Goal: Information Seeking & Learning: Learn about a topic

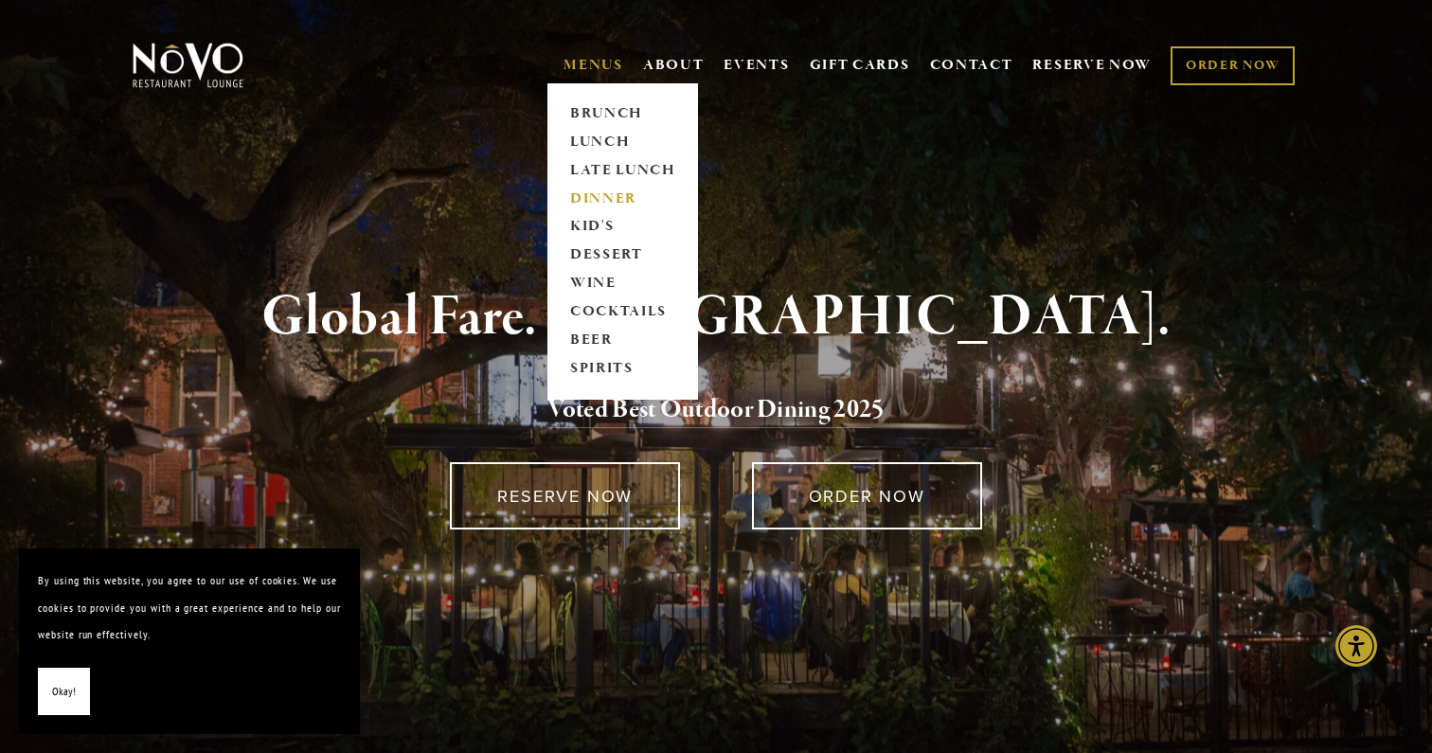
click at [593, 200] on link "DINNER" at bounding box center [622, 199] width 118 height 28
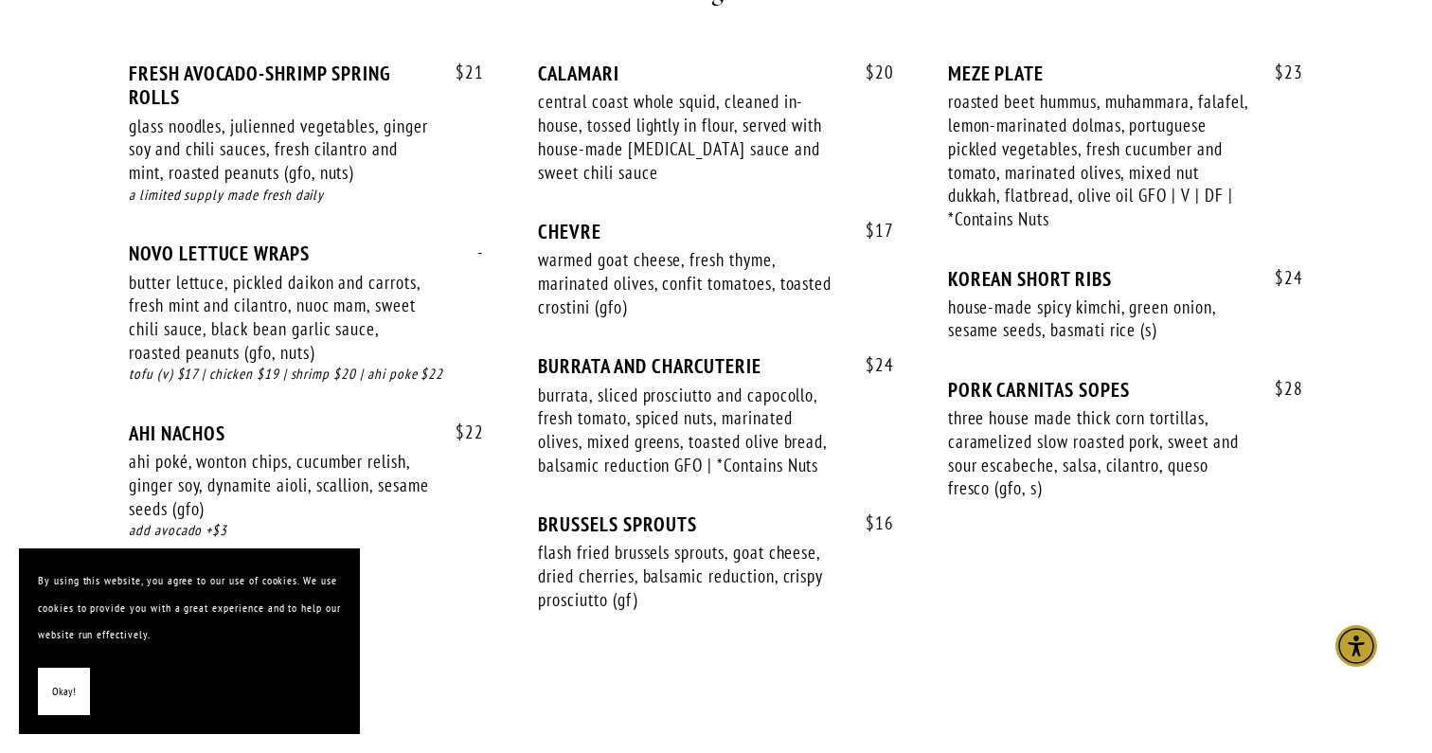
scroll to position [1268, 0]
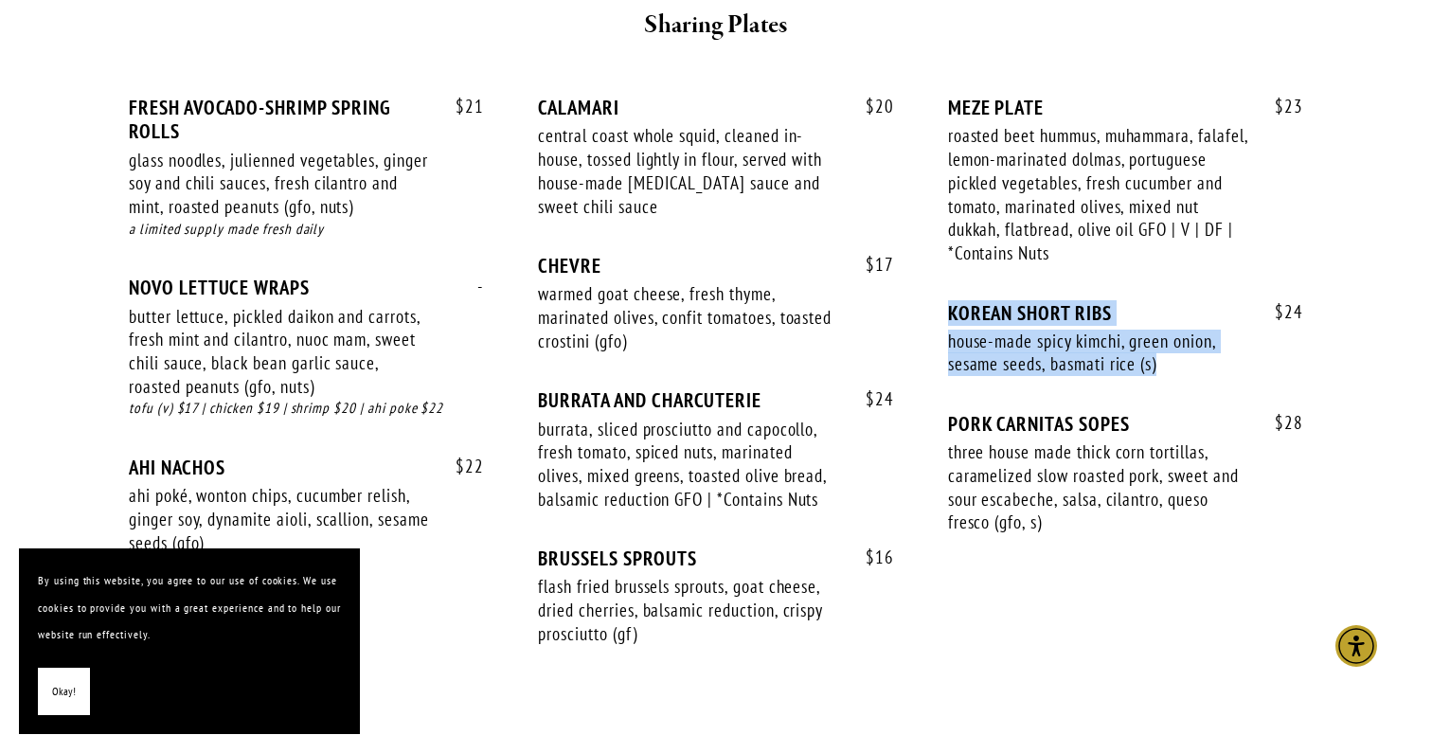
drag, startPoint x: 943, startPoint y: 321, endPoint x: 1168, endPoint y: 375, distance: 230.8
click at [1169, 375] on div "$ 21 FRESH AVOCADO-SHRIMP SPRING ROLLS glass noodles, julienned vegetables, gin…" at bounding box center [716, 388] width 1174 height 585
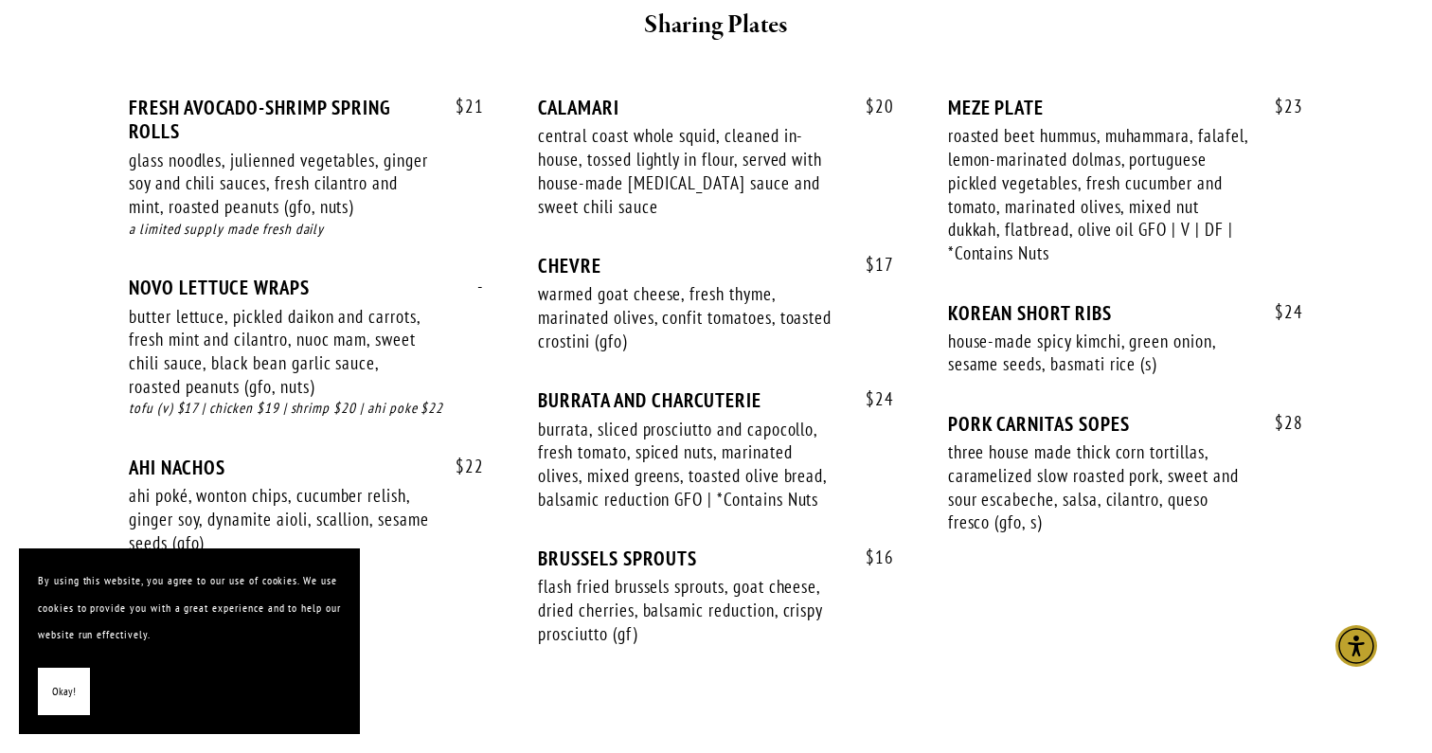
click at [881, 361] on div "$ 17 CHEVRE warmed goat cheese, fresh thyme, marinated olives, confit tomatoes,…" at bounding box center [715, 321] width 355 height 134
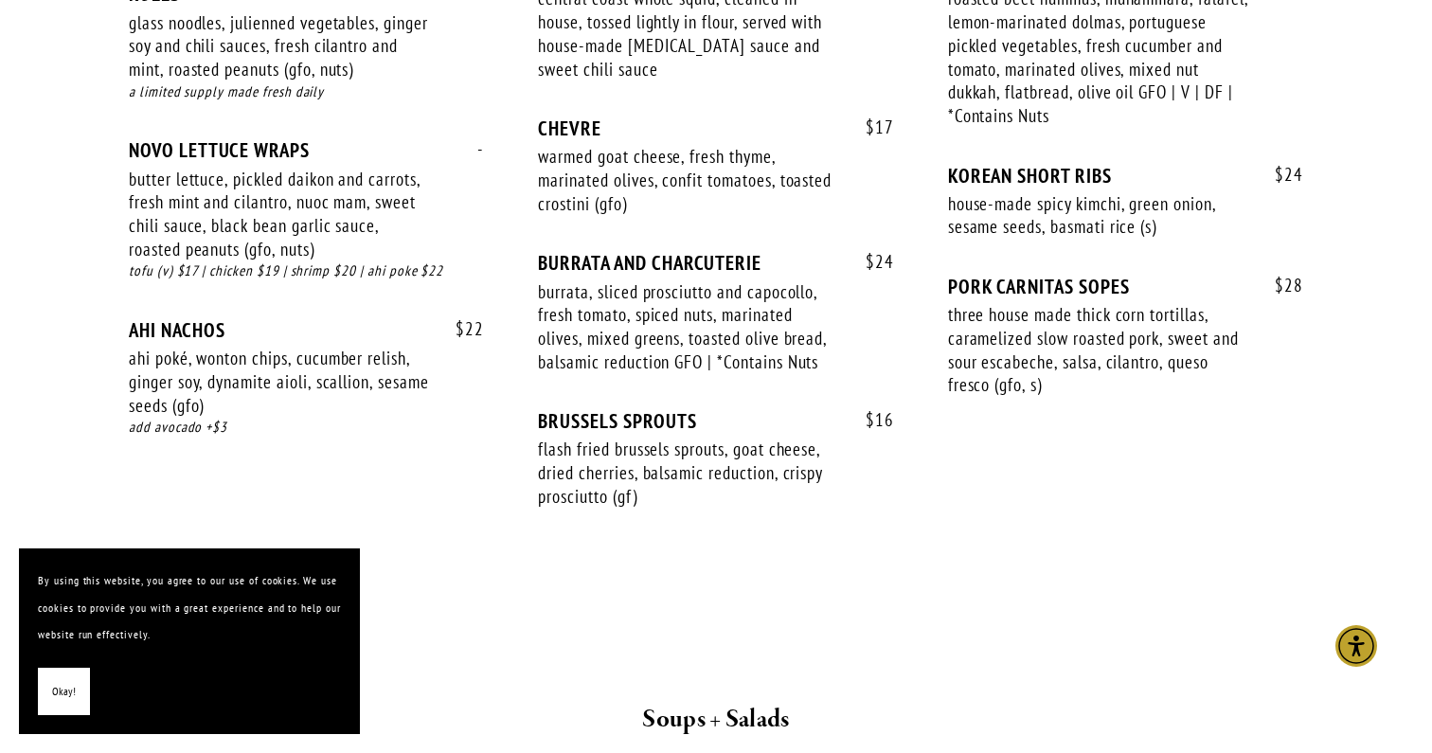
scroll to position [1419, 0]
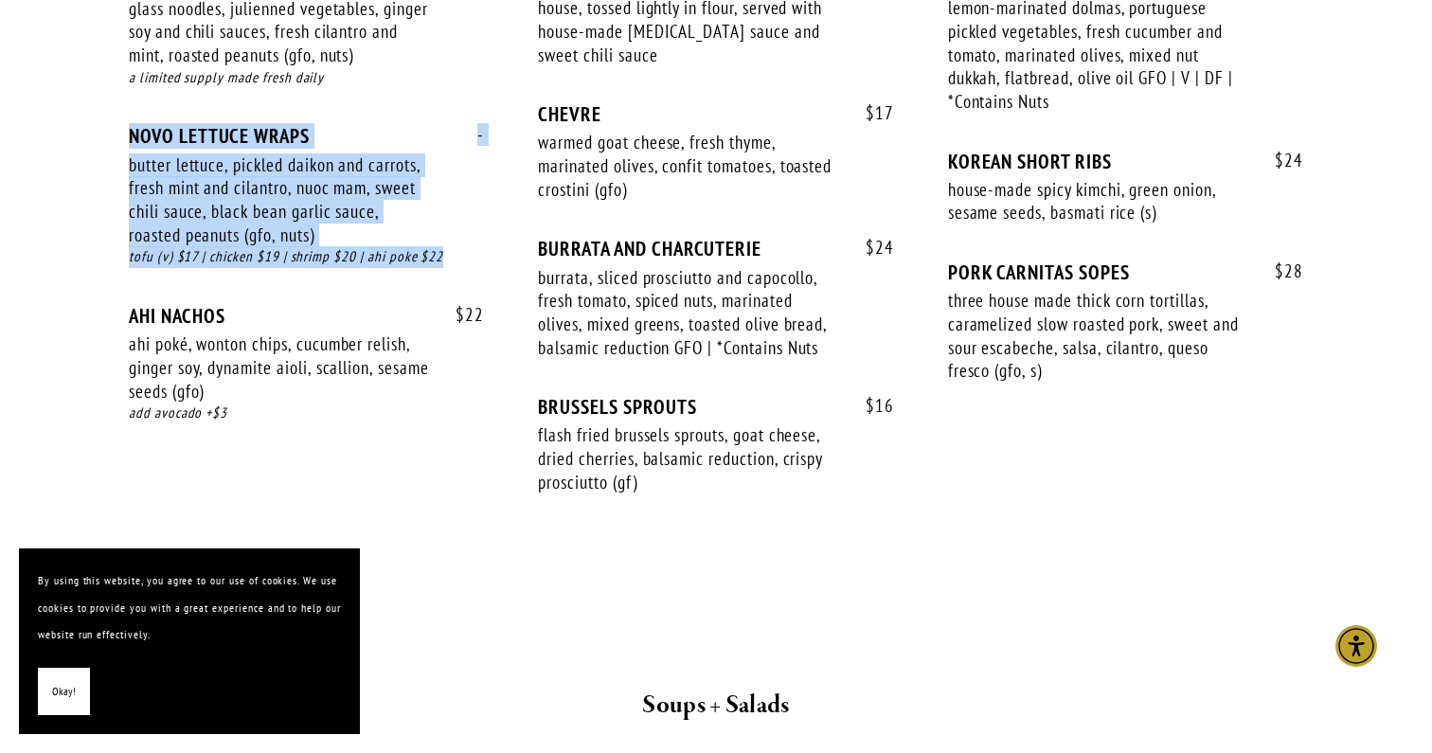
drag, startPoint x: 458, startPoint y: 255, endPoint x: 87, endPoint y: 121, distance: 394.5
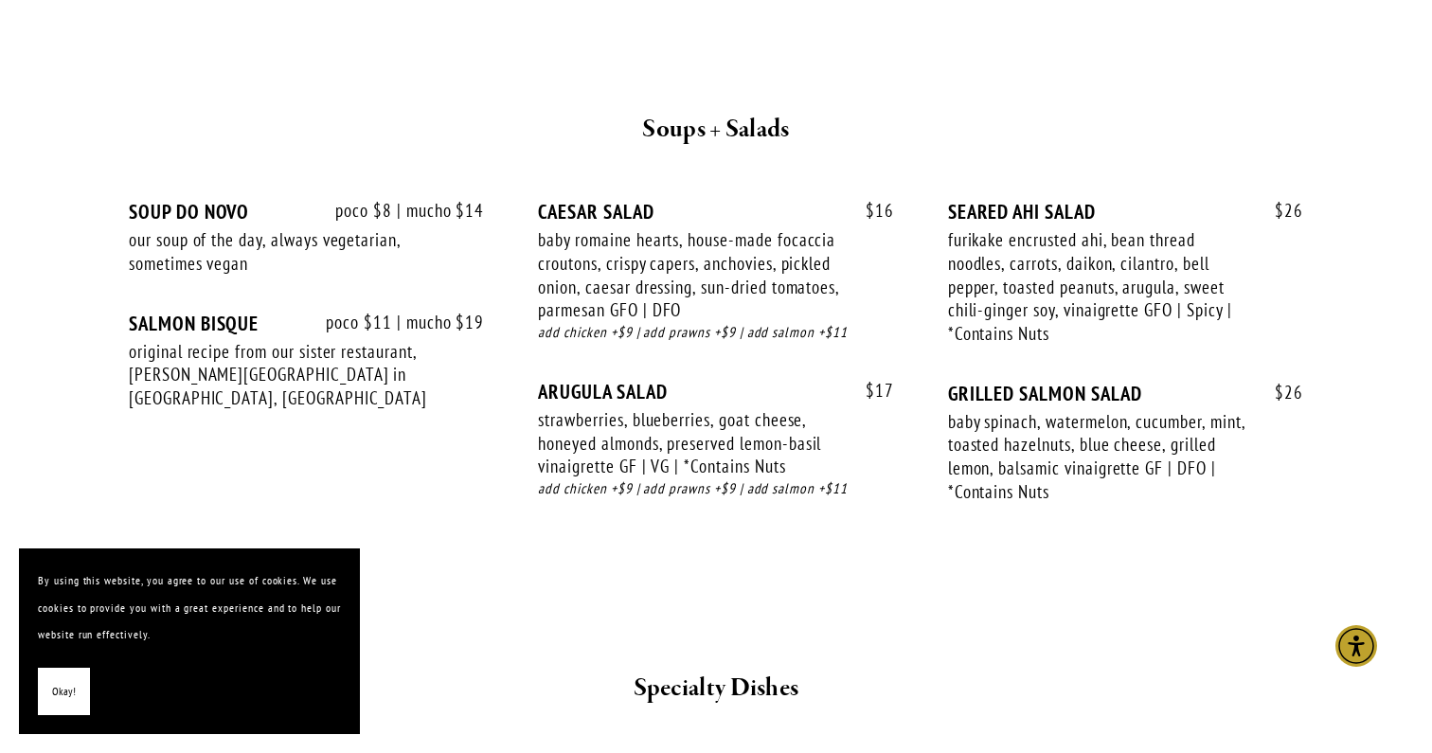
scroll to position [2010, 0]
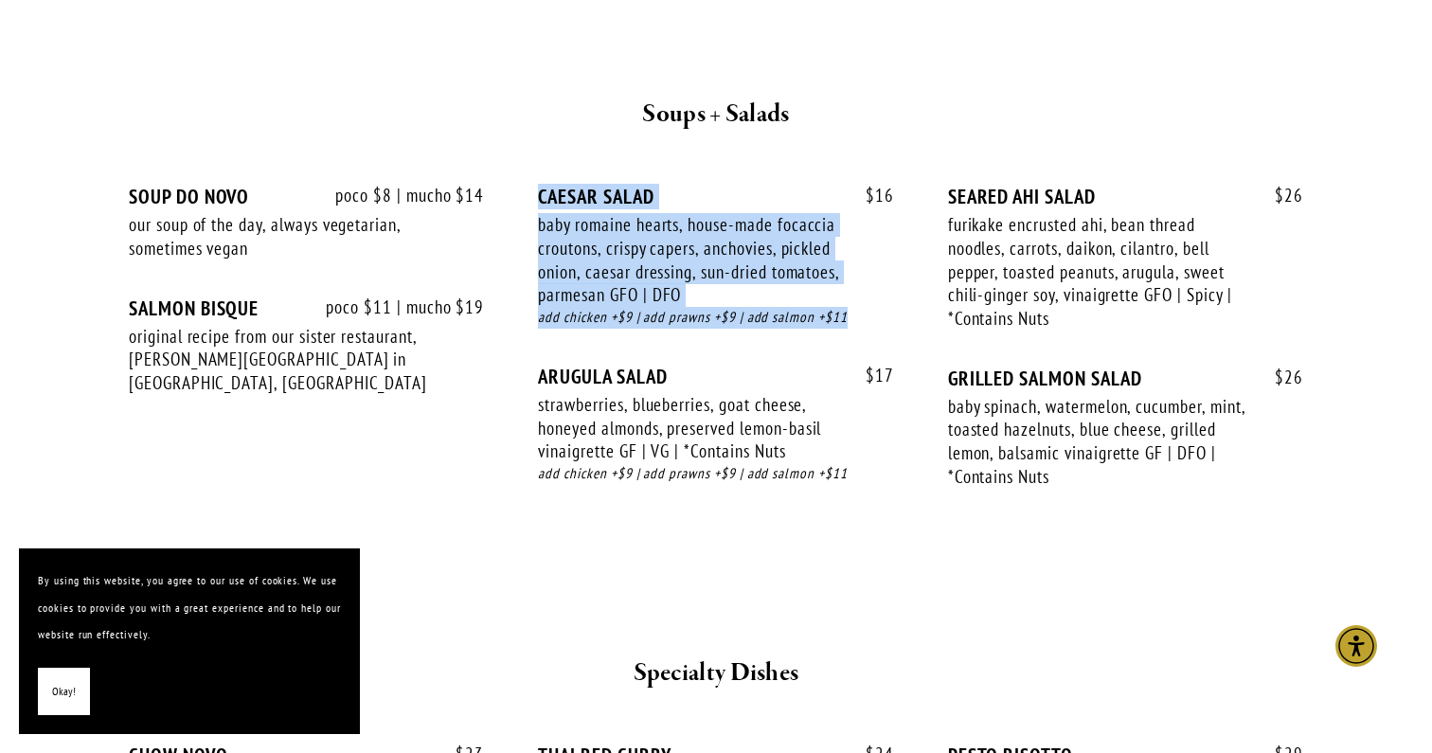
drag, startPoint x: 876, startPoint y: 316, endPoint x: 518, endPoint y: 190, distance: 379.4
click at [518, 190] on div "poco $8 | mucho $14 SOUP DO NOVO our soup of the day, always vegetarian, someti…" at bounding box center [716, 354] width 1174 height 339
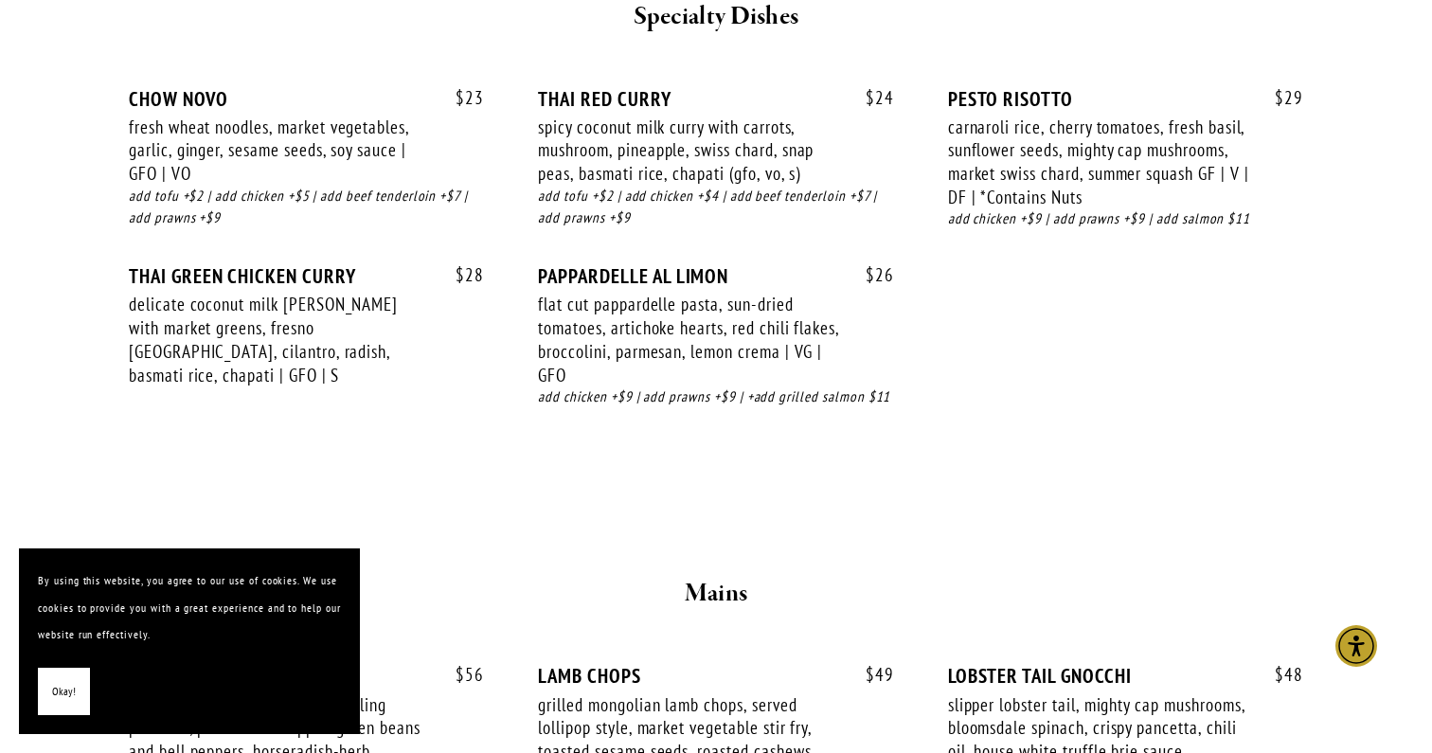
scroll to position [2669, 0]
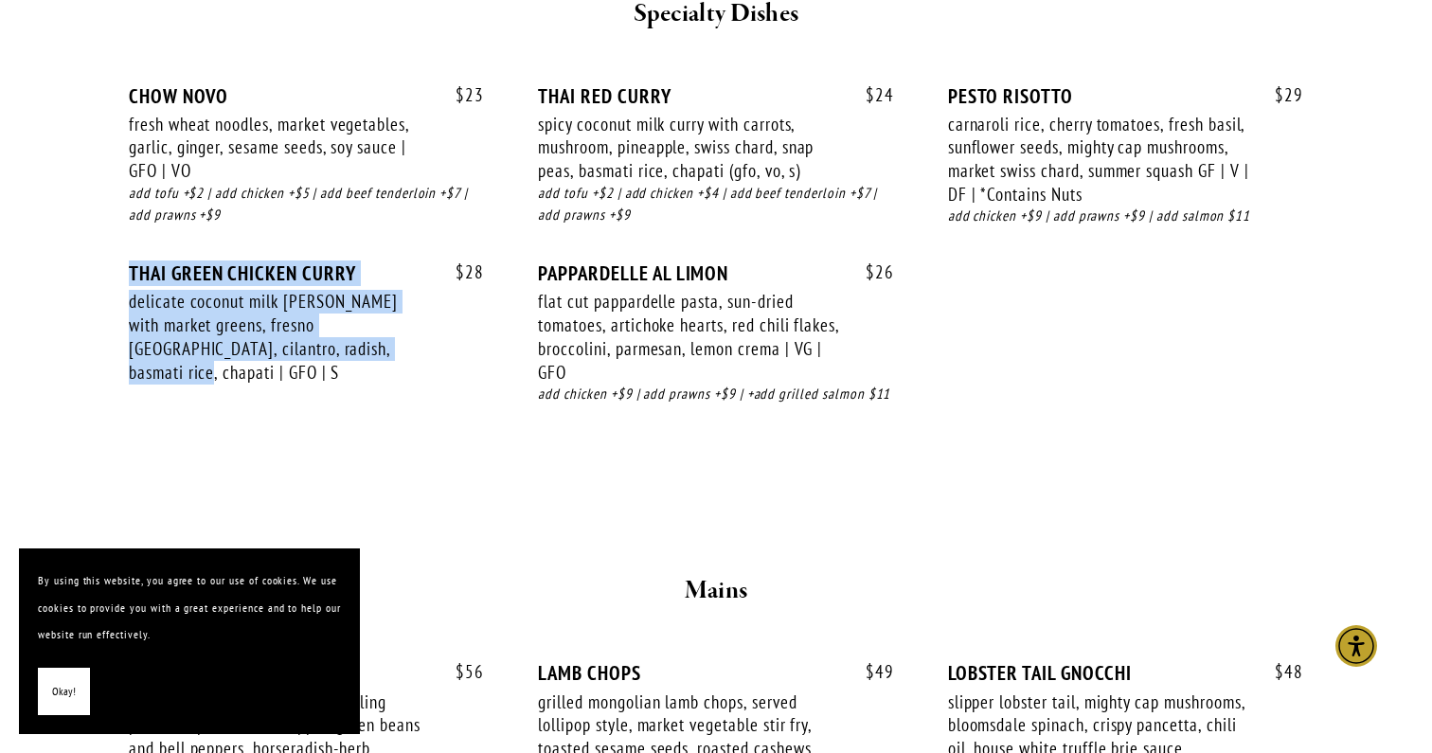
drag, startPoint x: 391, startPoint y: 372, endPoint x: 126, endPoint y: 276, distance: 282.2
click at [126, 276] on div "$ 23 CHOW NOVO fresh wheat noodles, market vegetables, garlic, ginger, sesame s…" at bounding box center [716, 253] width 1206 height 407
click at [434, 409] on div "$ 23 CHOW NOVO fresh wheat noodles, market vegetables, garlic, ginger, sesame s…" at bounding box center [716, 262] width 1174 height 357
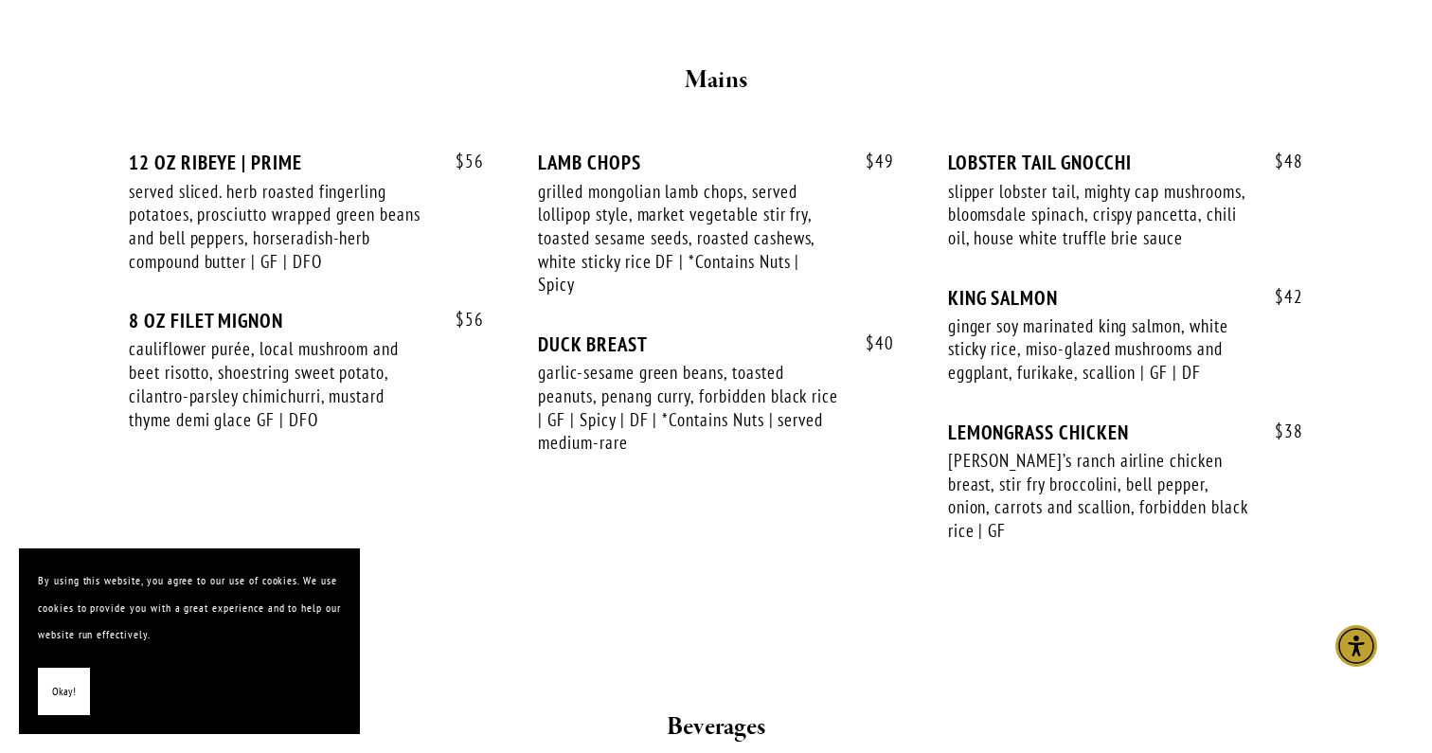
scroll to position [3214, 0]
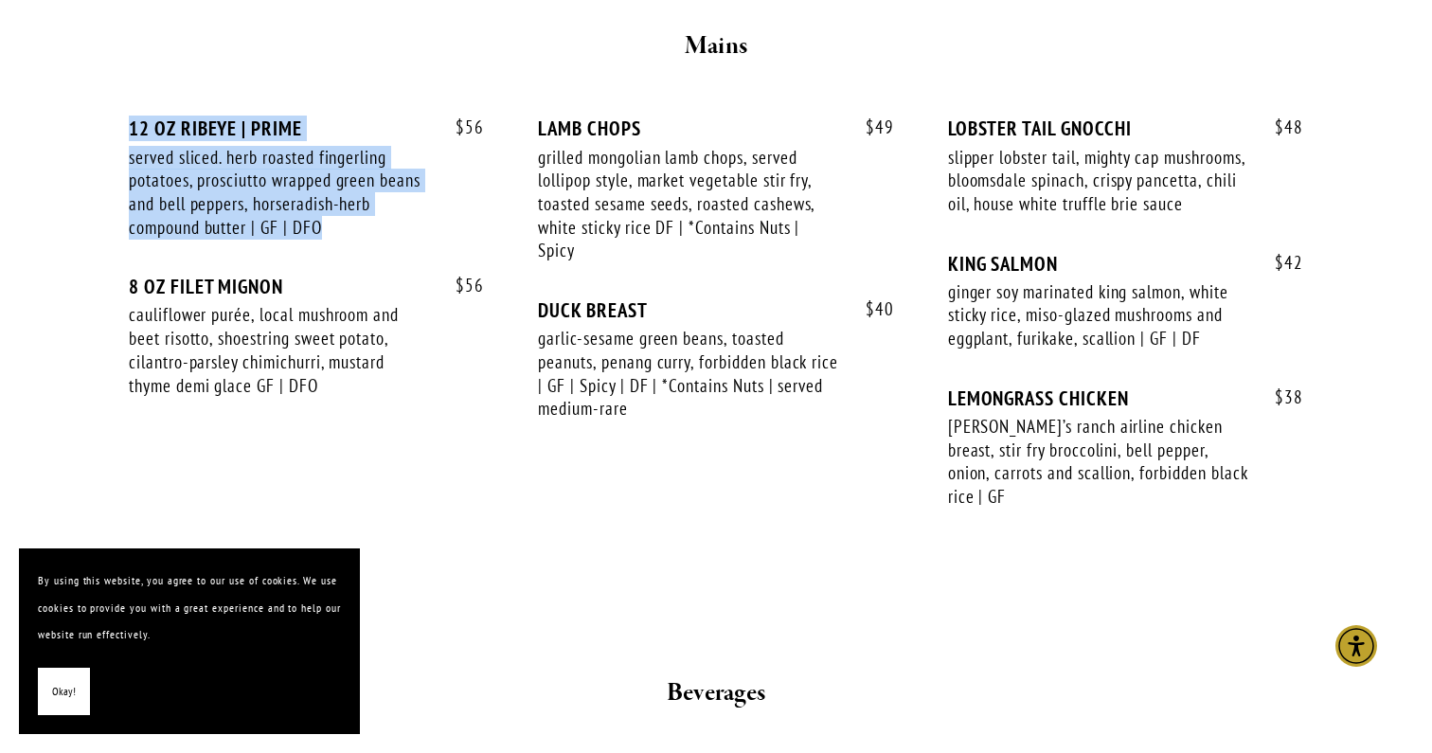
drag, startPoint x: 373, startPoint y: 222, endPoint x: 97, endPoint y: 98, distance: 302.7
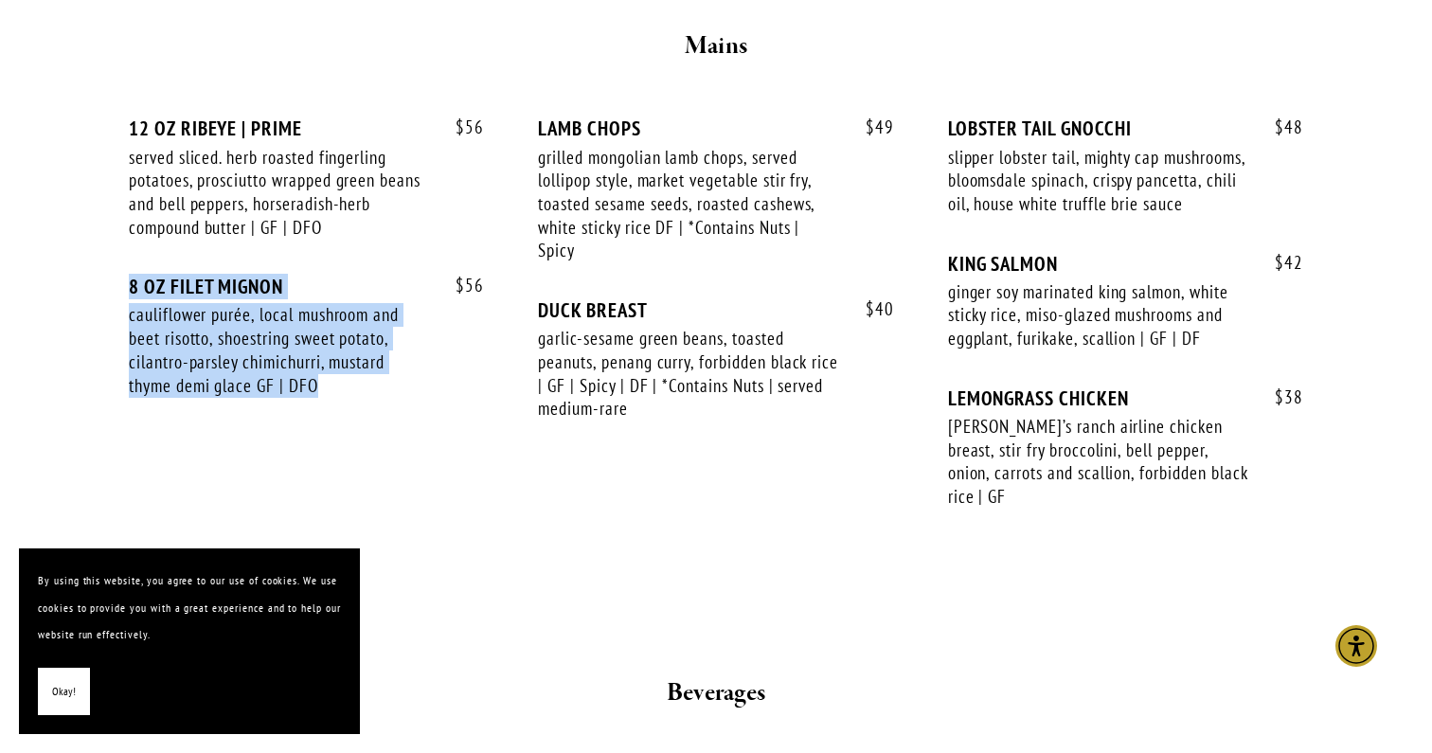
drag, startPoint x: 351, startPoint y: 417, endPoint x: 101, endPoint y: 276, distance: 286.6
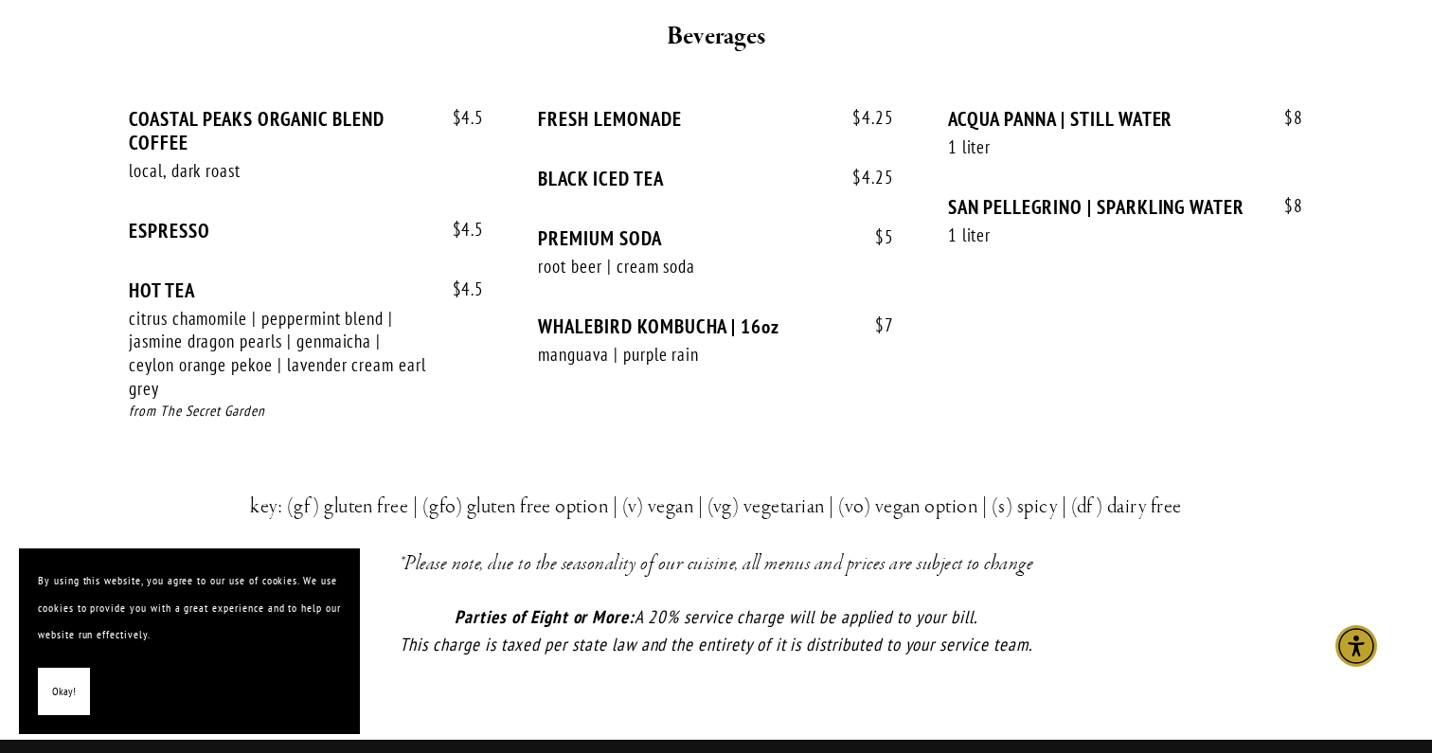
scroll to position [3920, 0]
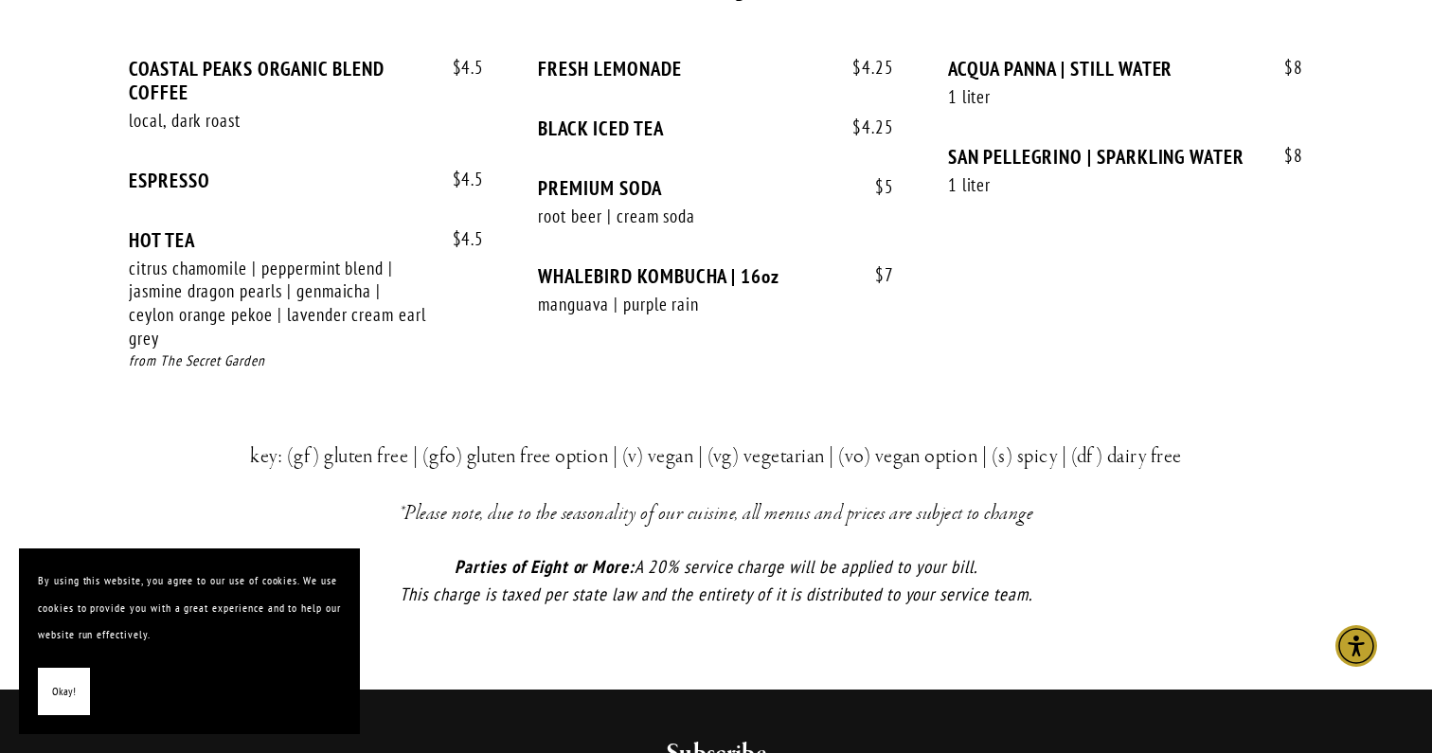
click at [480, 265] on div "$ 4.5 HOT TEA citrus chamomile | peppermint blend | jasmine dragon pearls | gen…" at bounding box center [306, 318] width 355 height 180
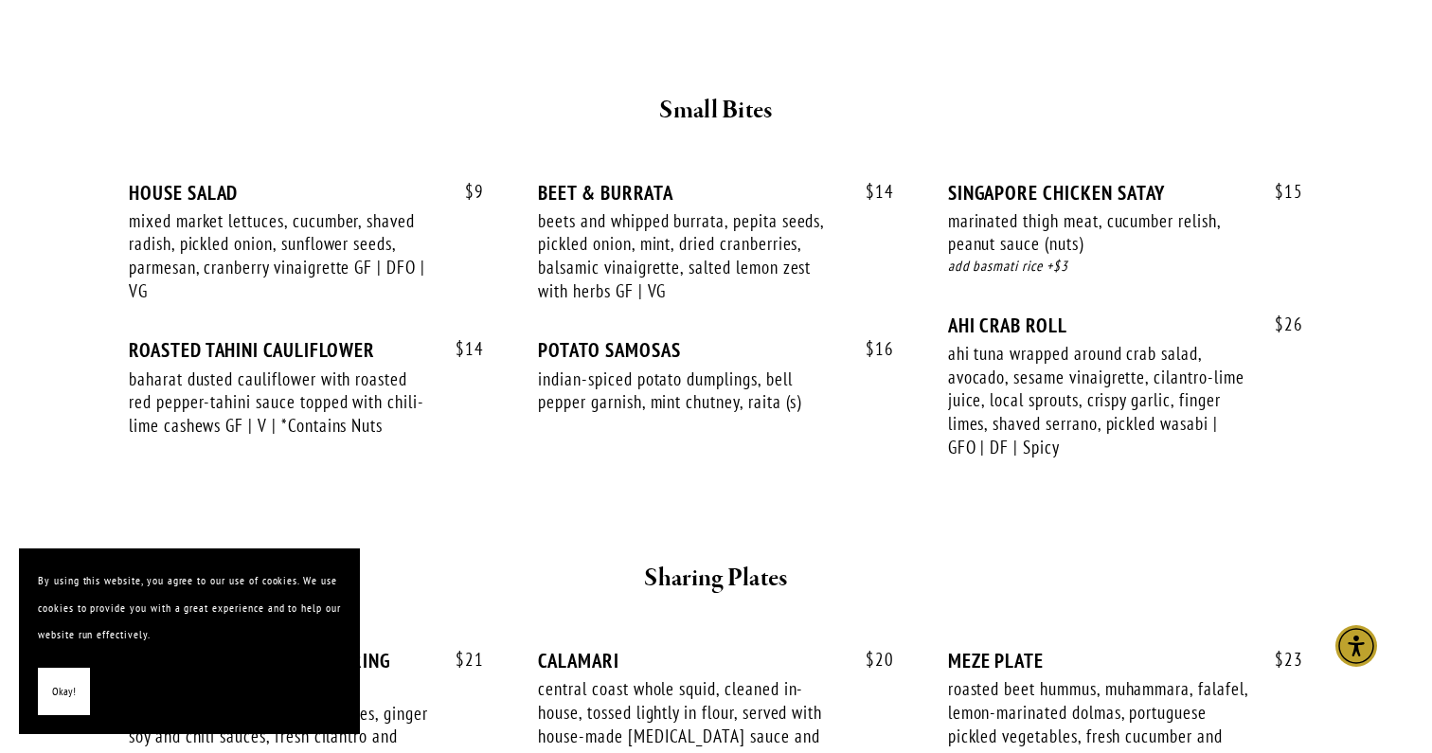
scroll to position [0, 0]
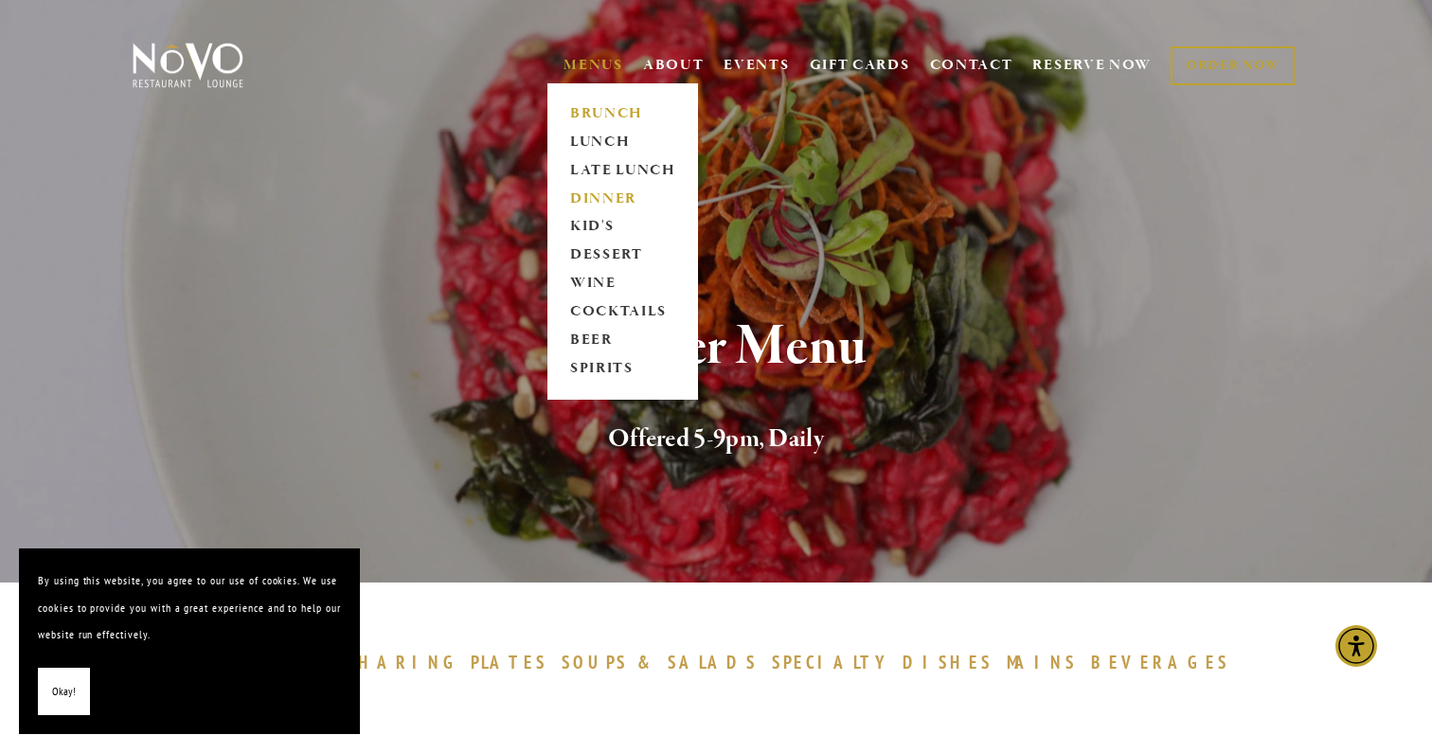
click at [584, 109] on link "BRUNCH" at bounding box center [622, 113] width 118 height 28
